Goal: Information Seeking & Learning: Learn about a topic

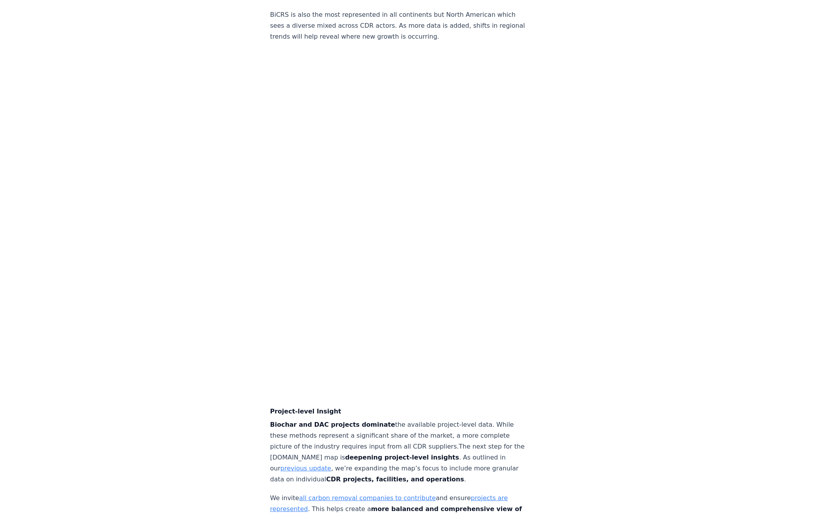
scroll to position [2455, 0]
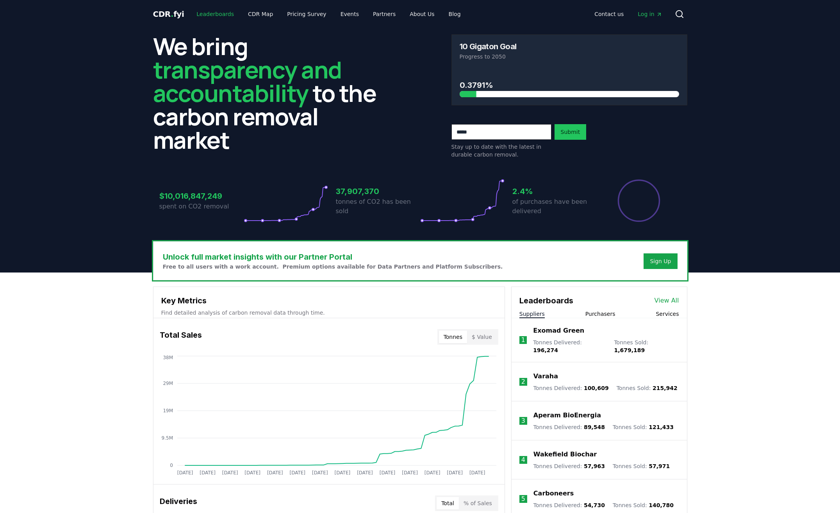
click at [209, 16] on link "Leaderboards" at bounding box center [215, 14] width 50 height 14
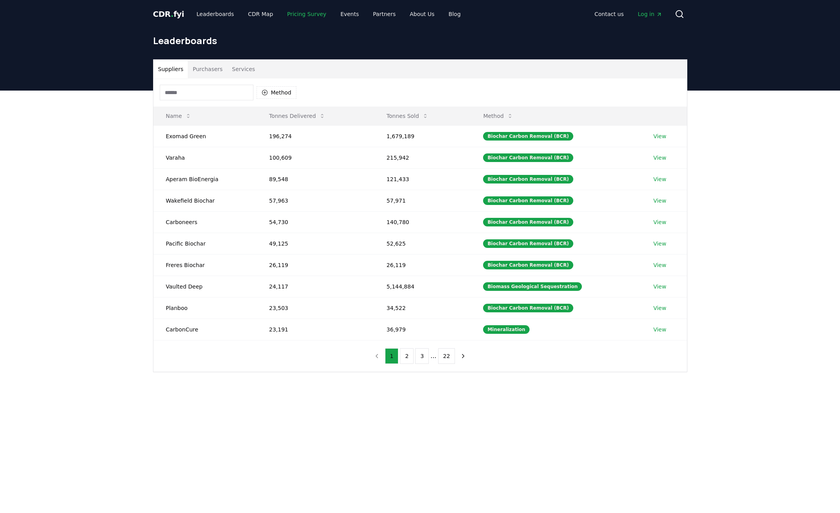
click at [293, 14] on link "Pricing Survey" at bounding box center [307, 14] width 52 height 14
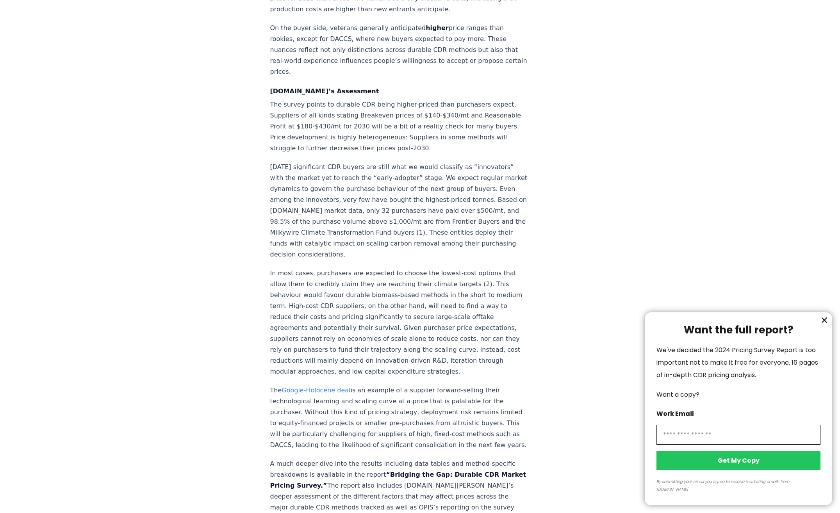
scroll to position [1078, 0]
